Goal: Find contact information: Find contact information

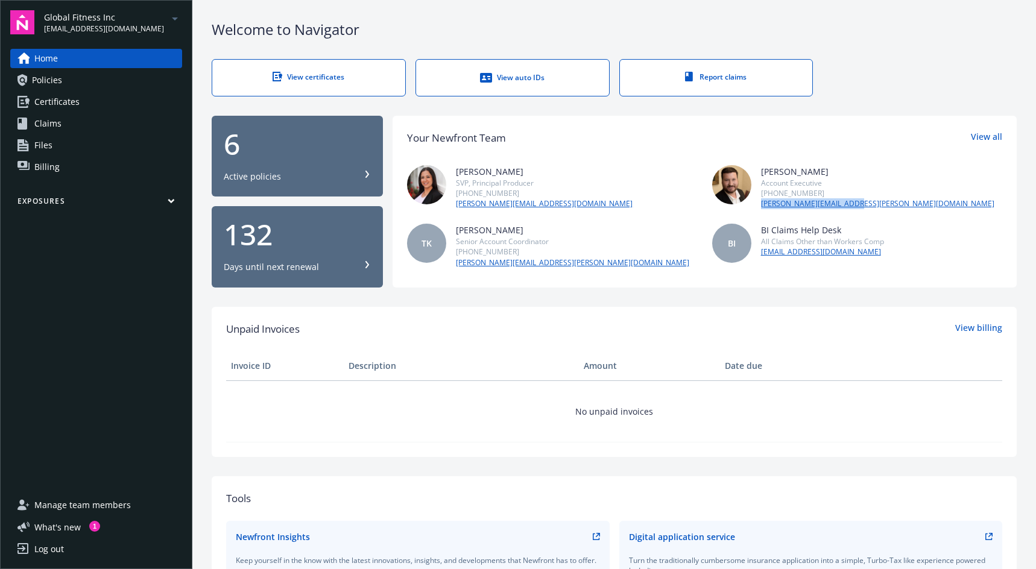
drag, startPoint x: 857, startPoint y: 205, endPoint x: 756, endPoint y: 204, distance: 101.9
click at [756, 204] on div "Jeff Gordon Account Executive (650) 501-0785 jeff.gordon@newfront.com" at bounding box center [857, 187] width 290 height 44
copy link "jeff.gordon@newfront.com"
